Goal: Information Seeking & Learning: Learn about a topic

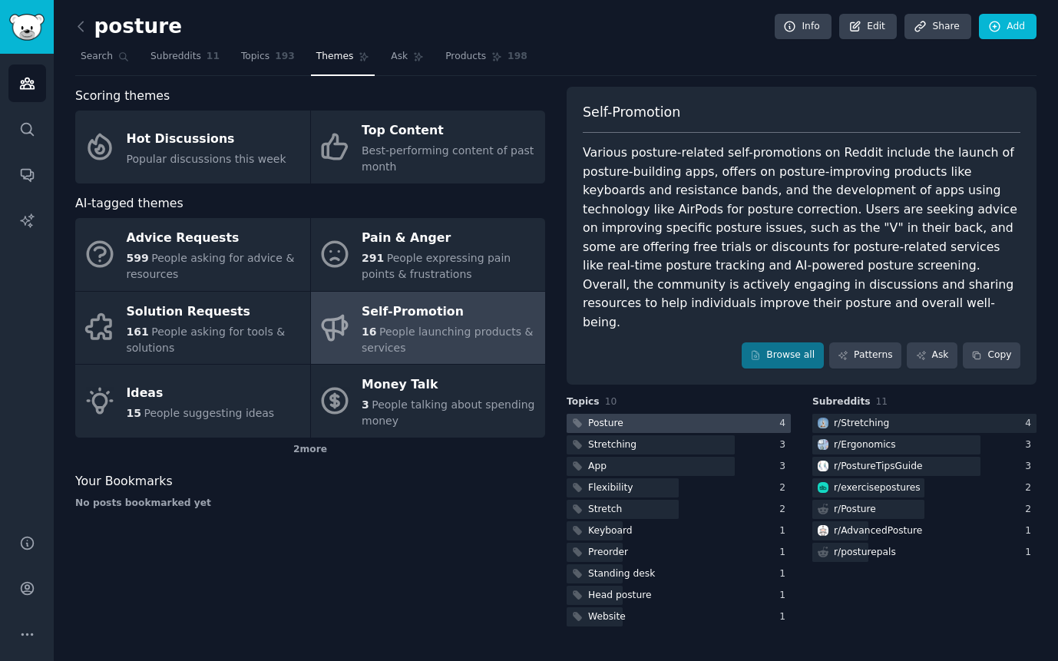
click at [666, 414] on div at bounding box center [679, 423] width 224 height 19
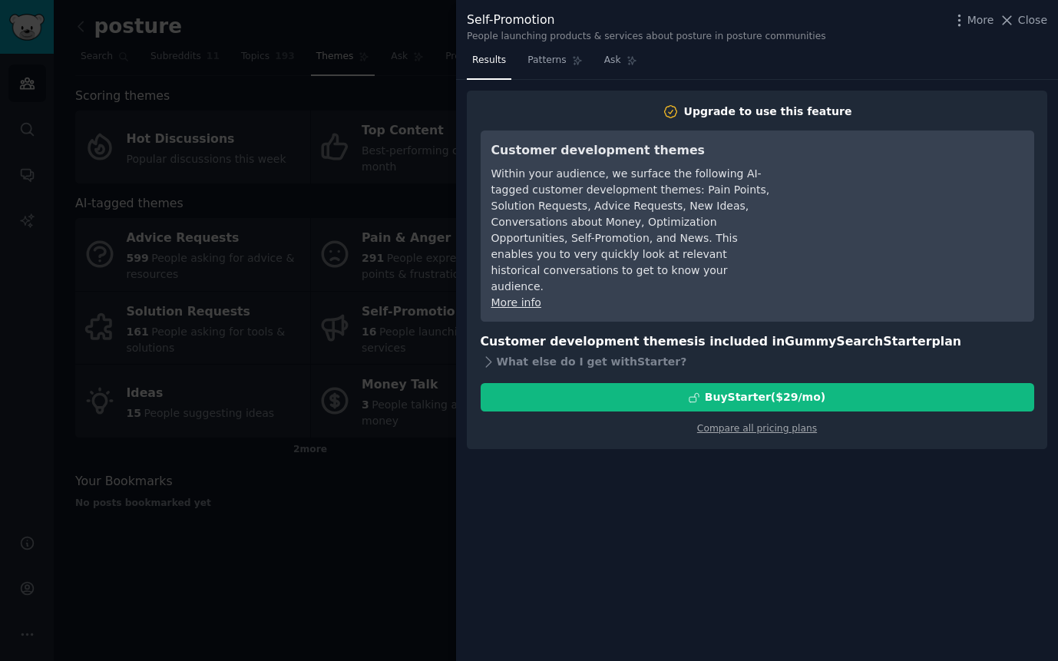
click at [433, 534] on div at bounding box center [529, 330] width 1058 height 661
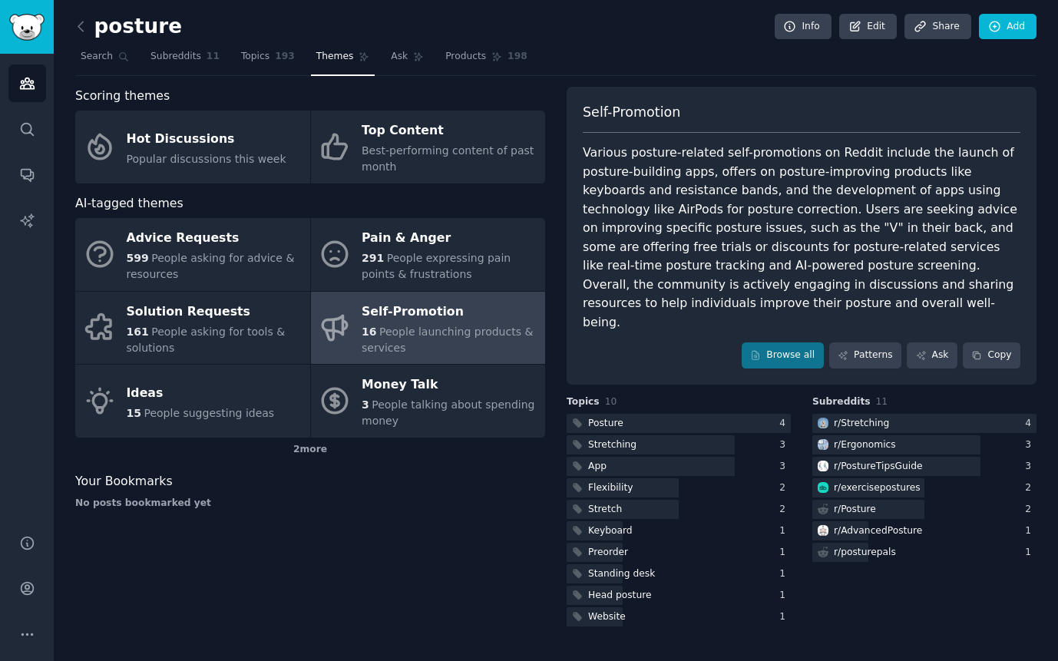
click at [452, 317] on div "Self-Promotion" at bounding box center [450, 311] width 176 height 25
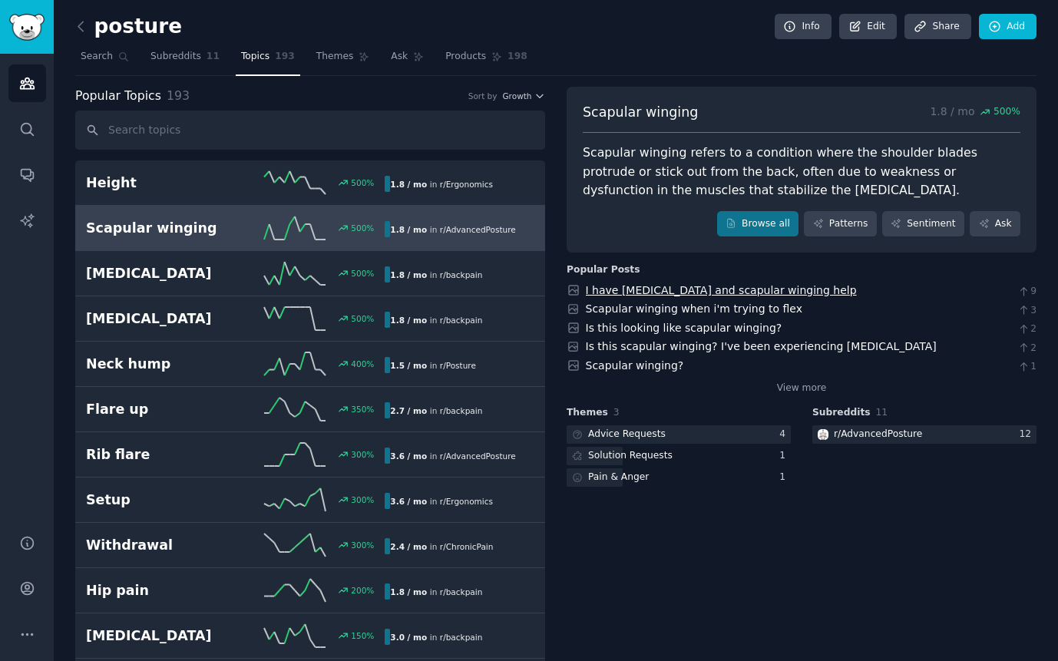
click at [665, 293] on link "I have scoliosis and scapular winging help" at bounding box center [721, 290] width 271 height 12
